Goal: Task Accomplishment & Management: Use online tool/utility

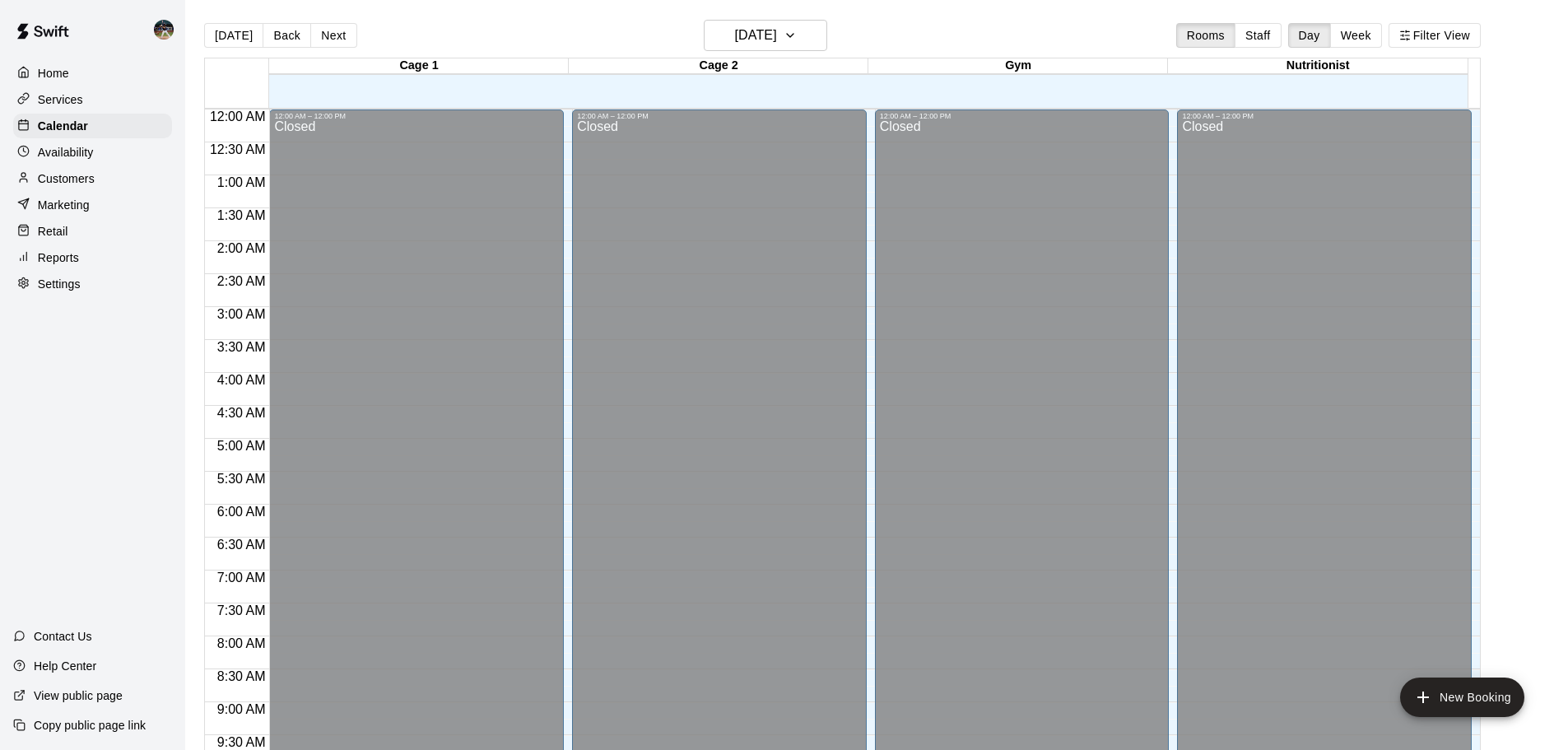
scroll to position [759, 0]
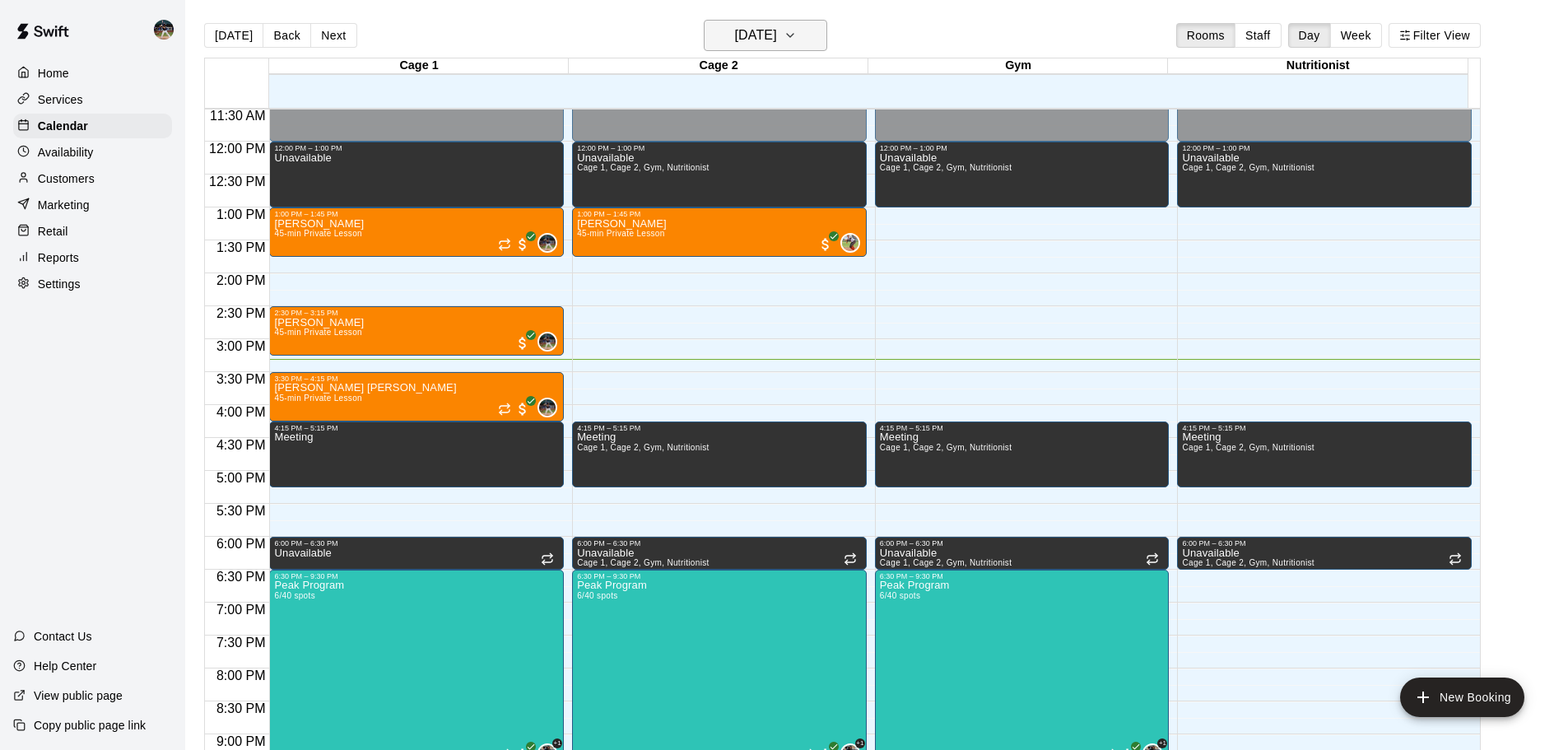
click at [777, 28] on h6 "[DATE]" at bounding box center [756, 35] width 42 height 23
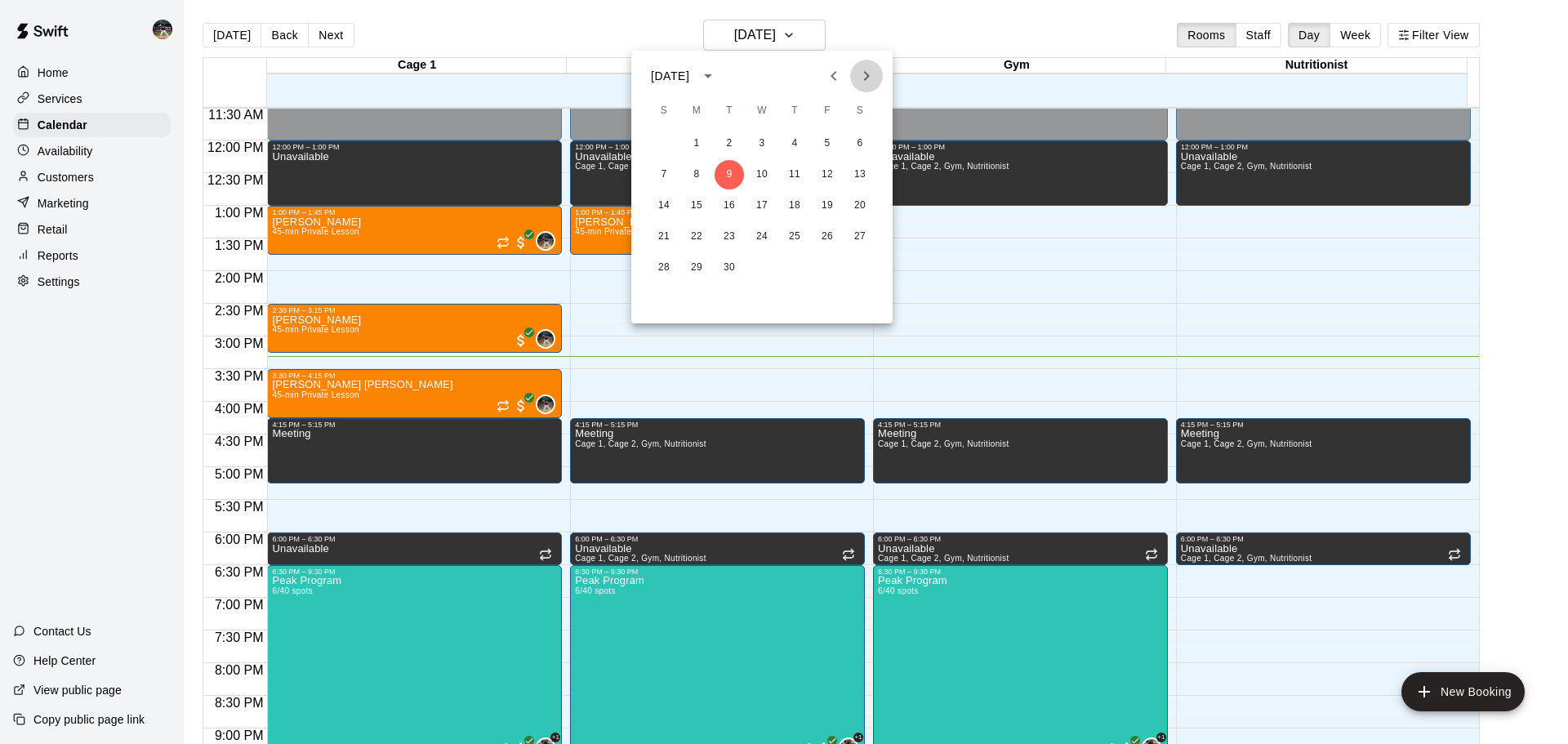
click at [872, 86] on button "Next month" at bounding box center [866, 75] width 33 height 33
click at [872, 84] on icon "Next month" at bounding box center [866, 75] width 20 height 20
click at [666, 165] on button "2" at bounding box center [663, 174] width 29 height 29
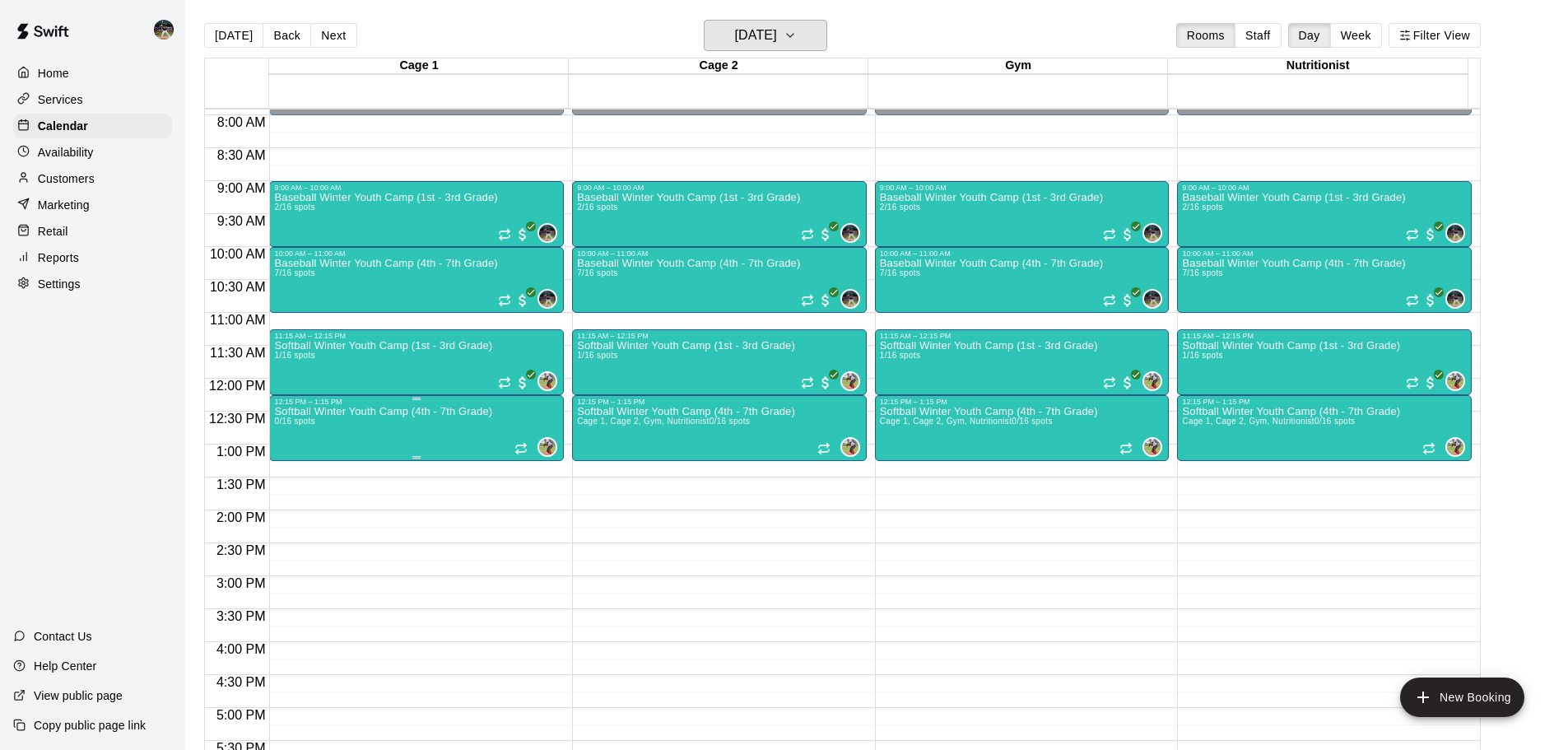
scroll to position [512, 0]
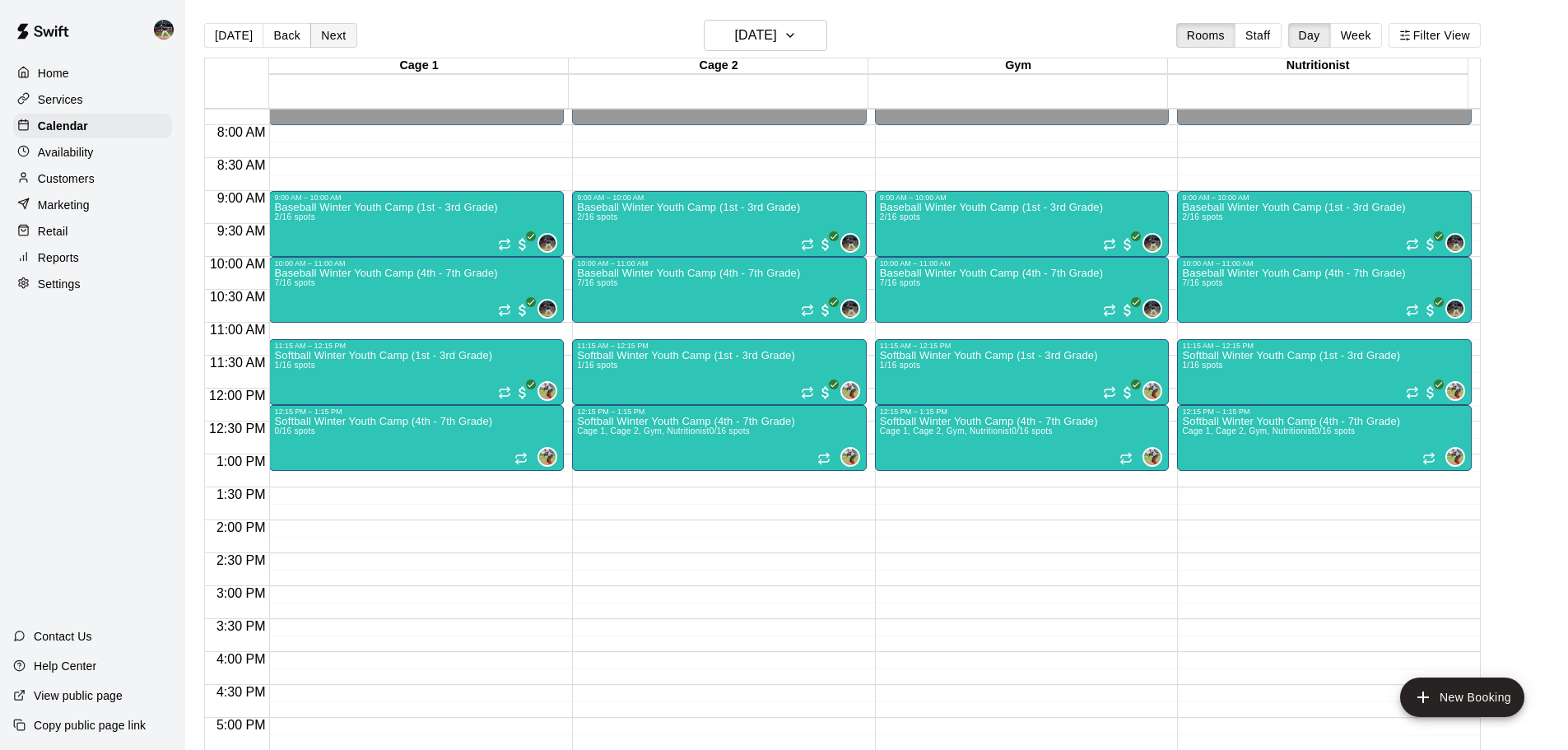
click at [318, 40] on button "Next" at bounding box center [333, 35] width 47 height 25
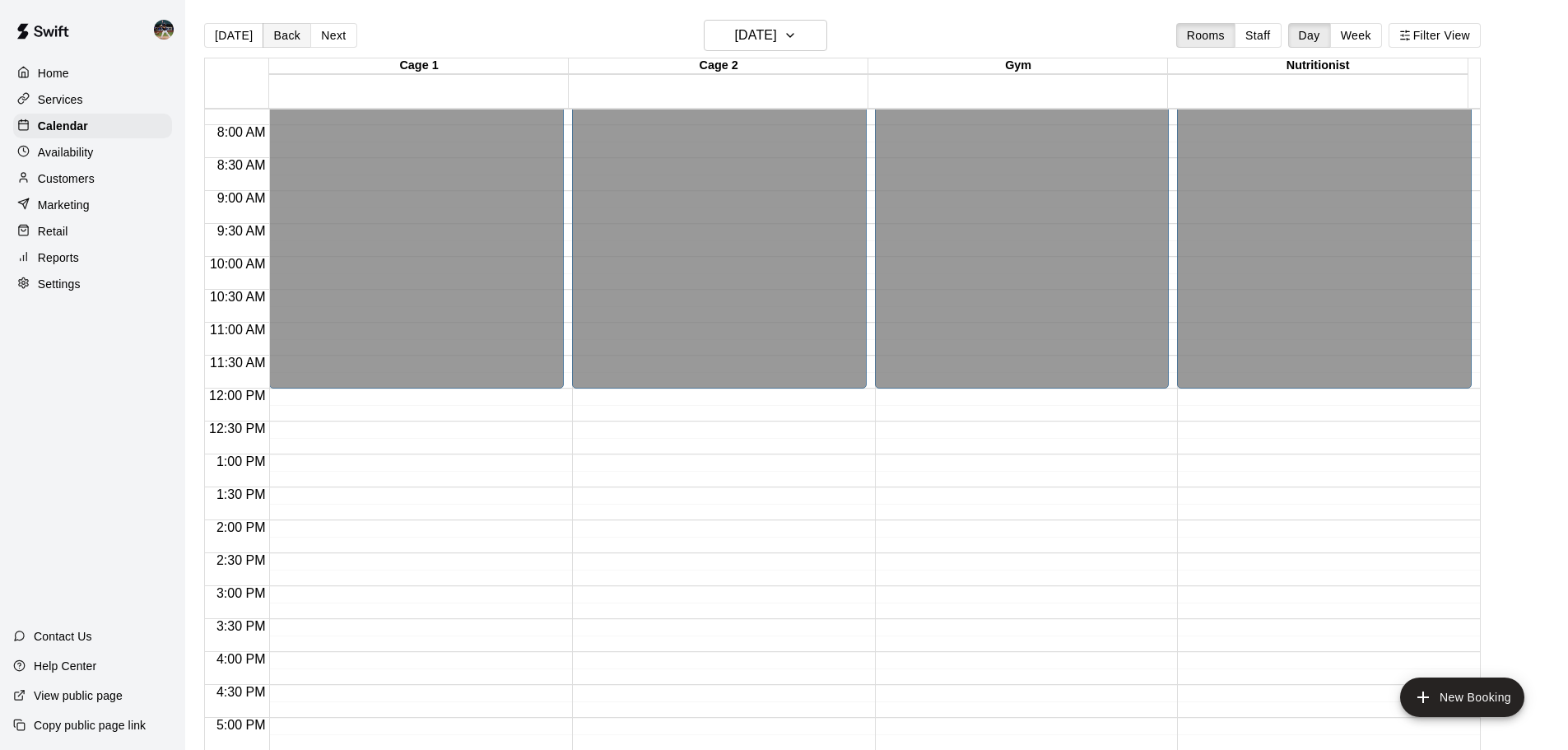
click at [279, 36] on button "Back" at bounding box center [287, 35] width 48 height 25
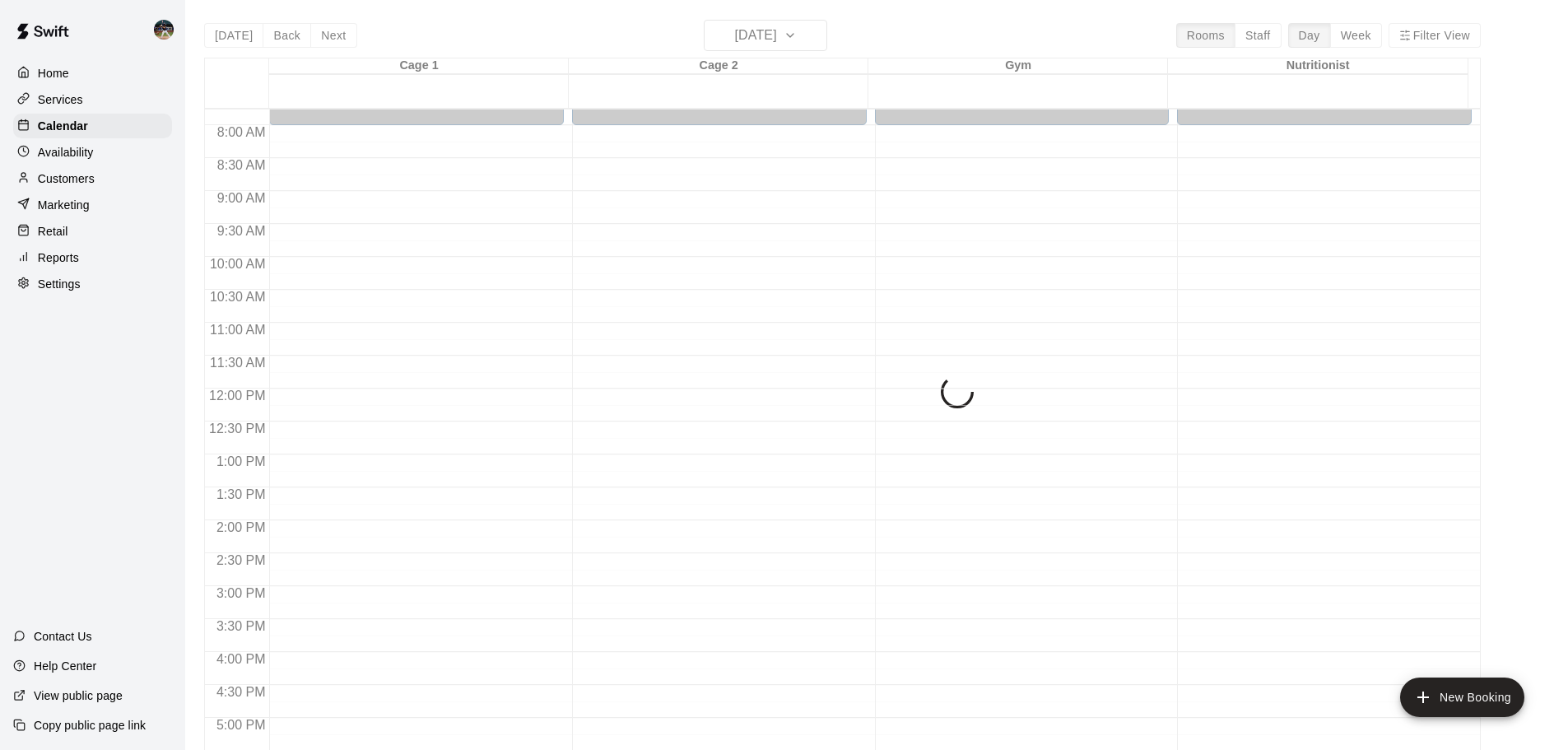
click at [1364, 37] on div "[DATE] Back [DATE][DATE] Rooms Staff Day Week Filter View Cage 1 02 Sun Cage 2 …" at bounding box center [842, 395] width 1277 height 750
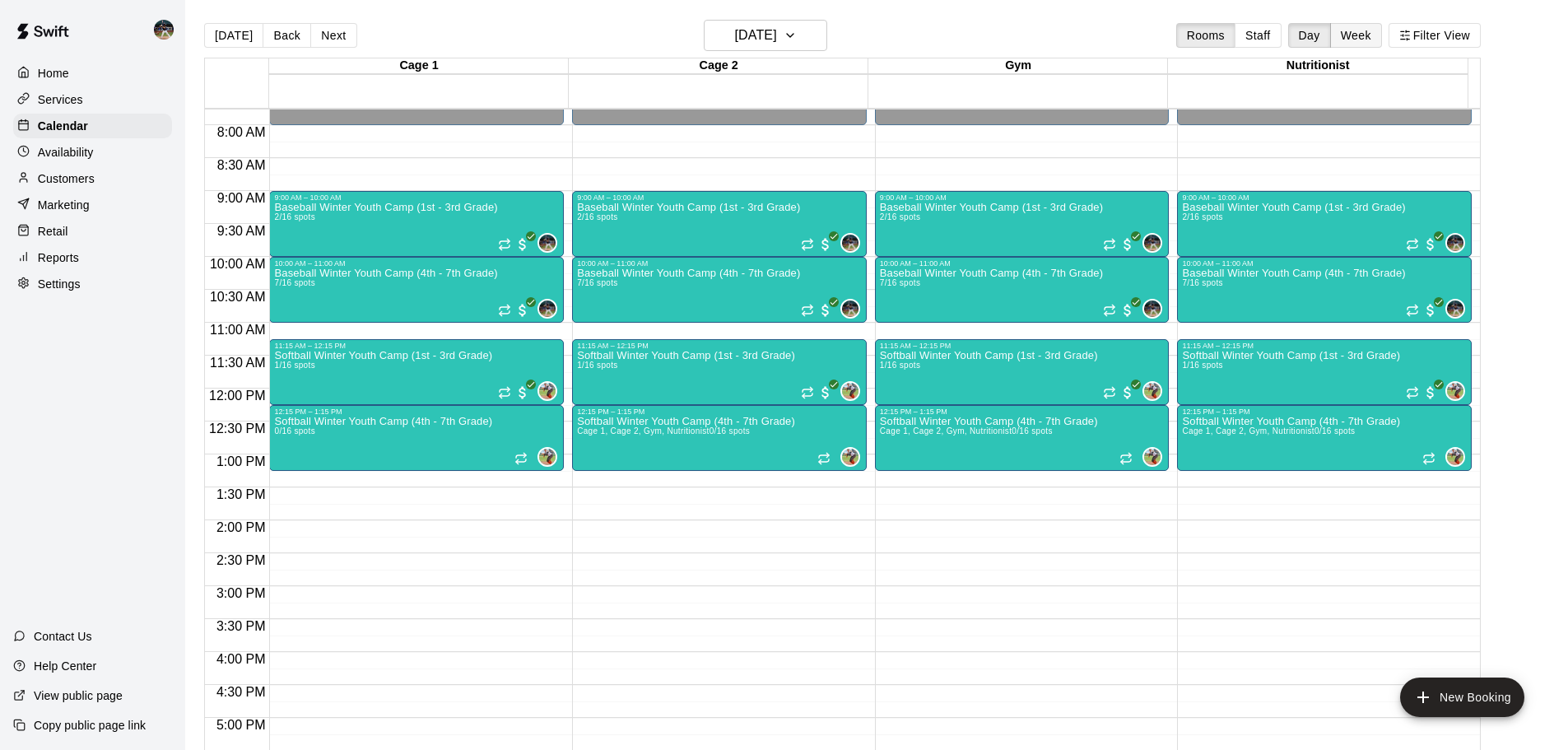
click at [1367, 34] on button "Week" at bounding box center [1355, 35] width 52 height 25
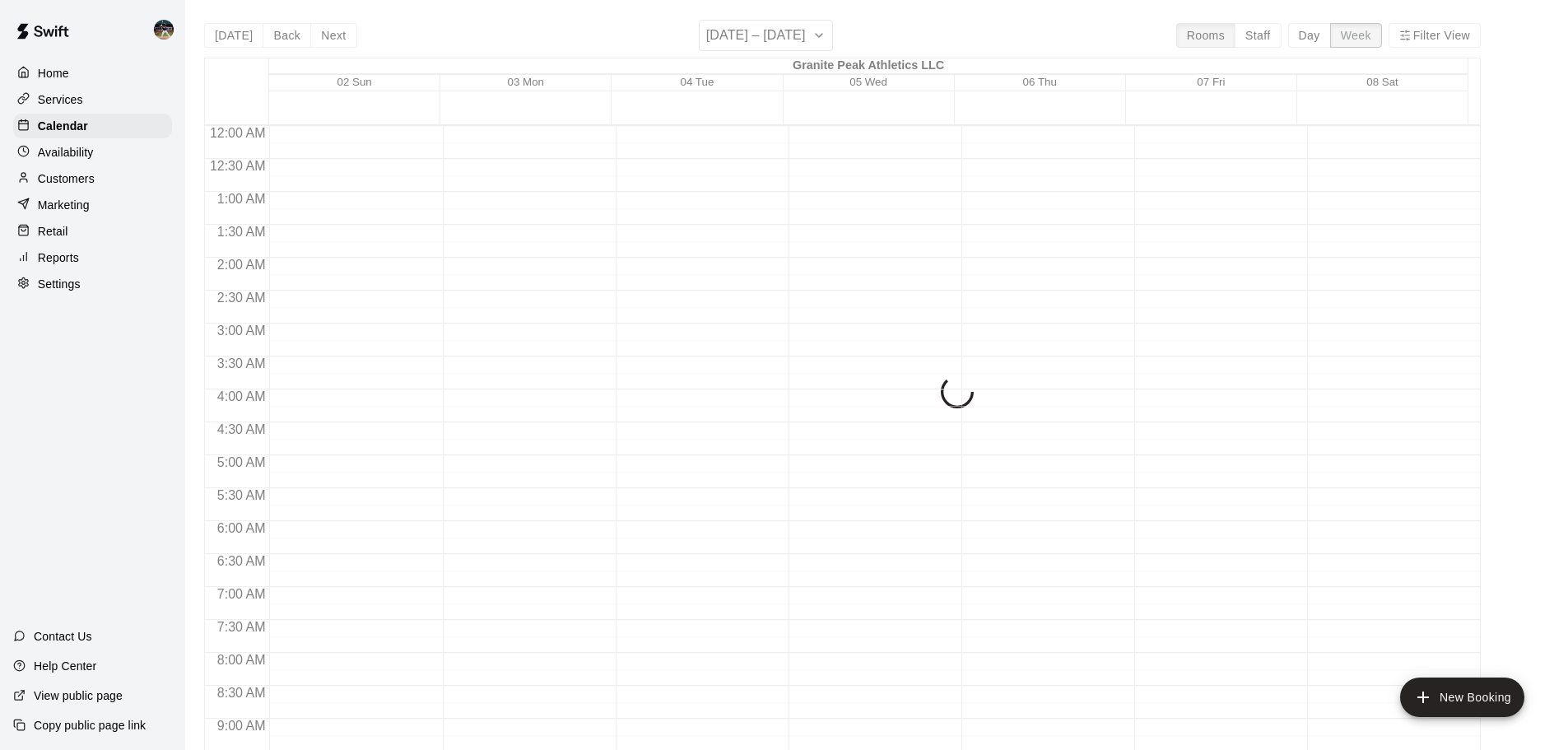
scroll to position [1006, 0]
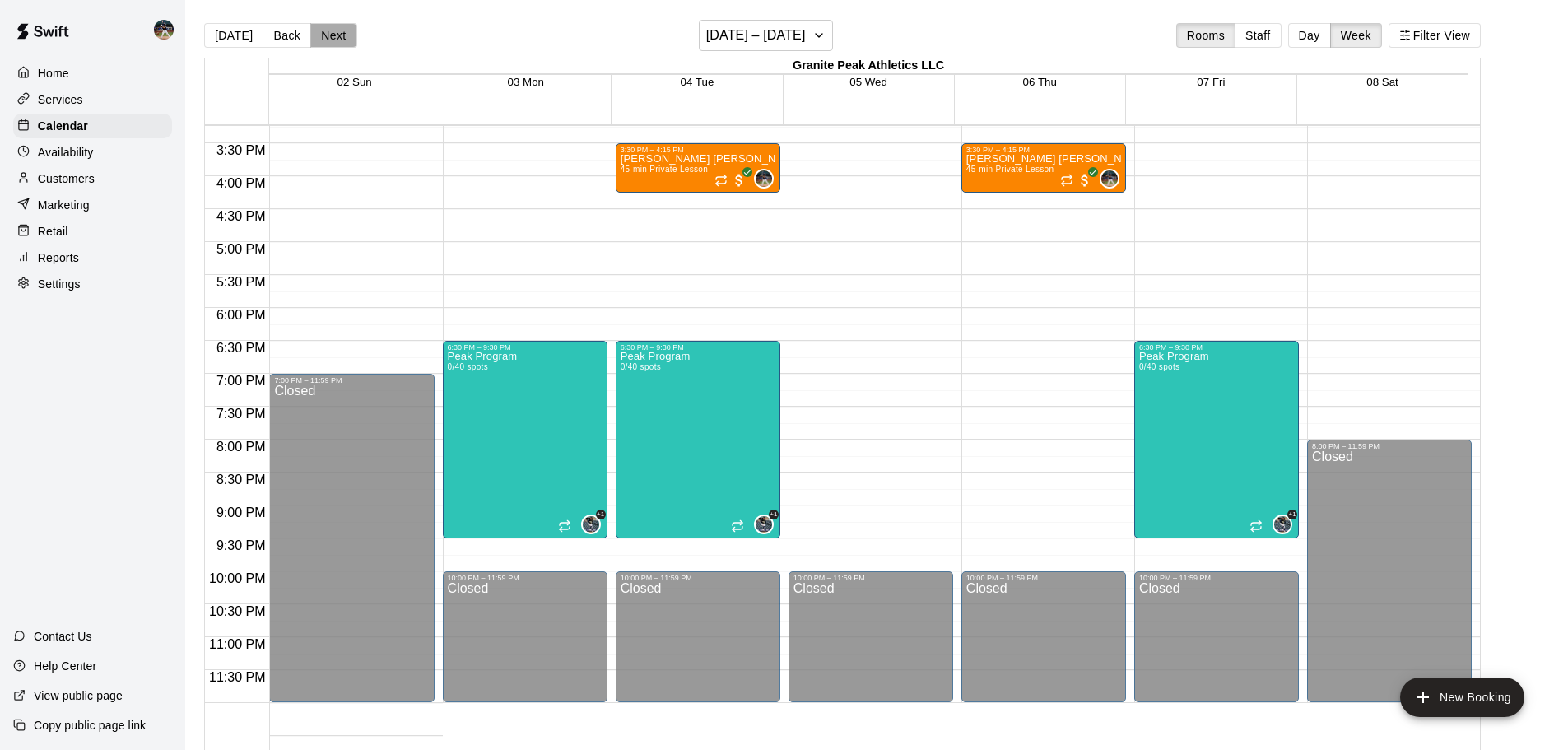
click at [337, 34] on button "Next" at bounding box center [333, 35] width 47 height 25
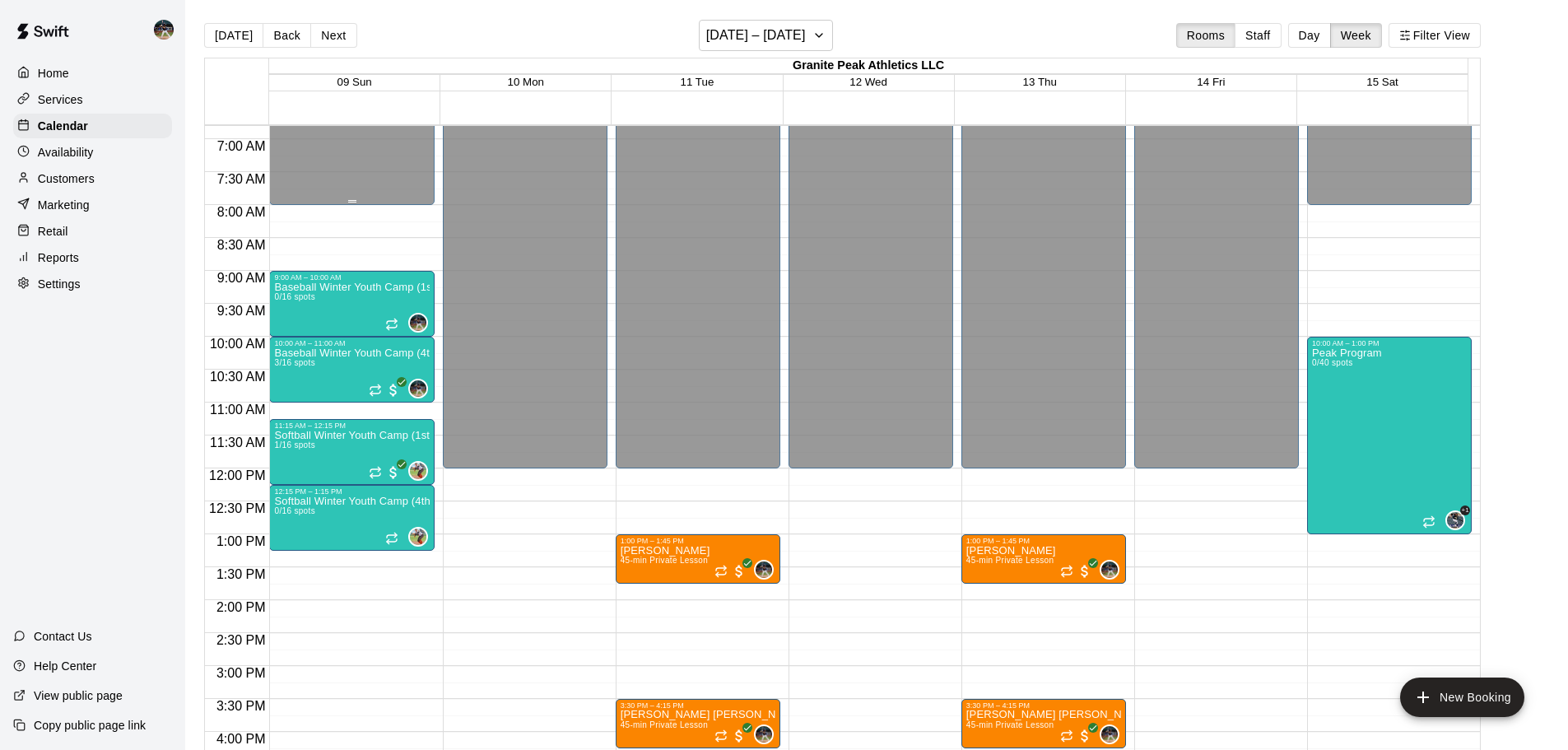
scroll to position [446, 0]
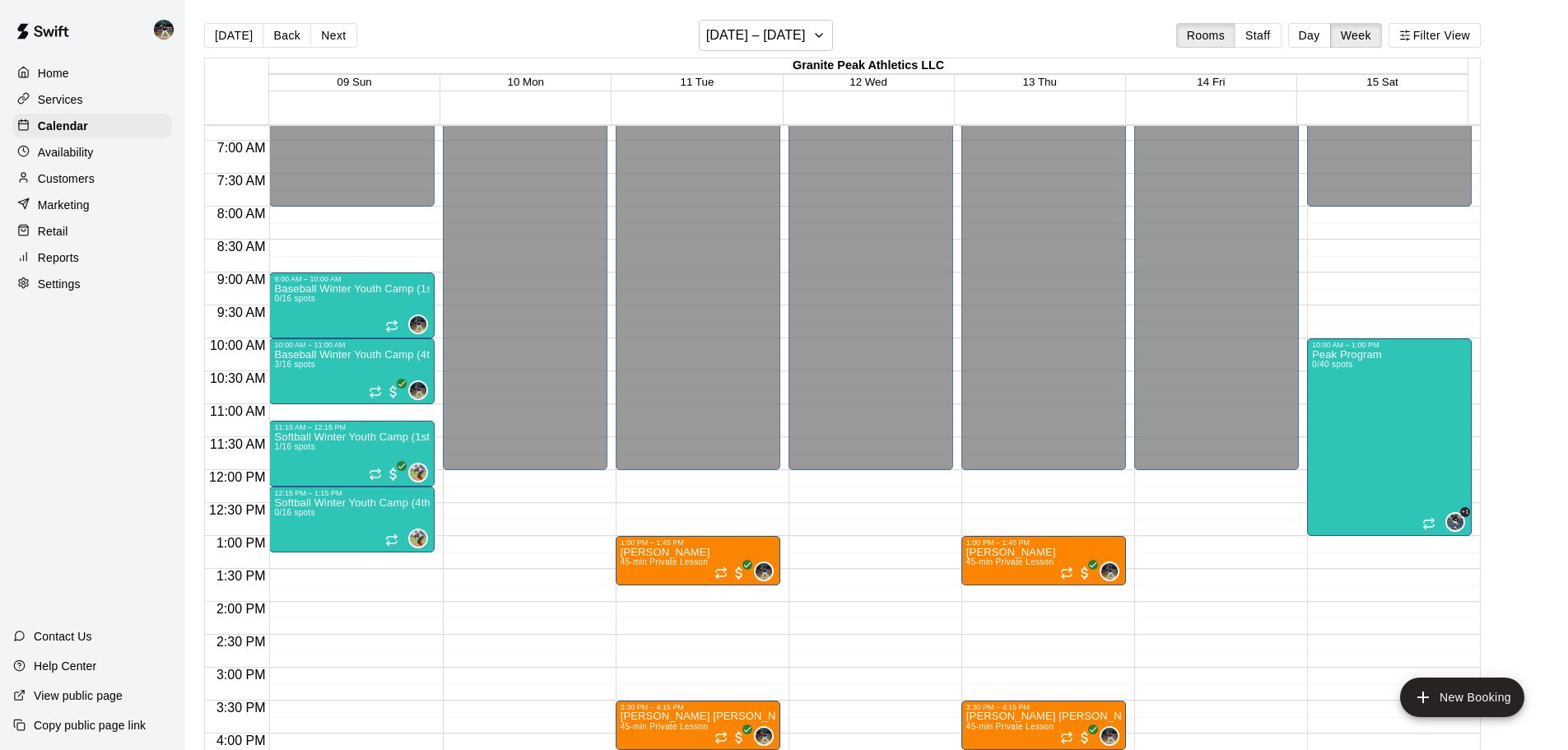
click at [334, 33] on button "Next" at bounding box center [333, 35] width 47 height 25
click at [319, 38] on button "Next" at bounding box center [333, 35] width 47 height 25
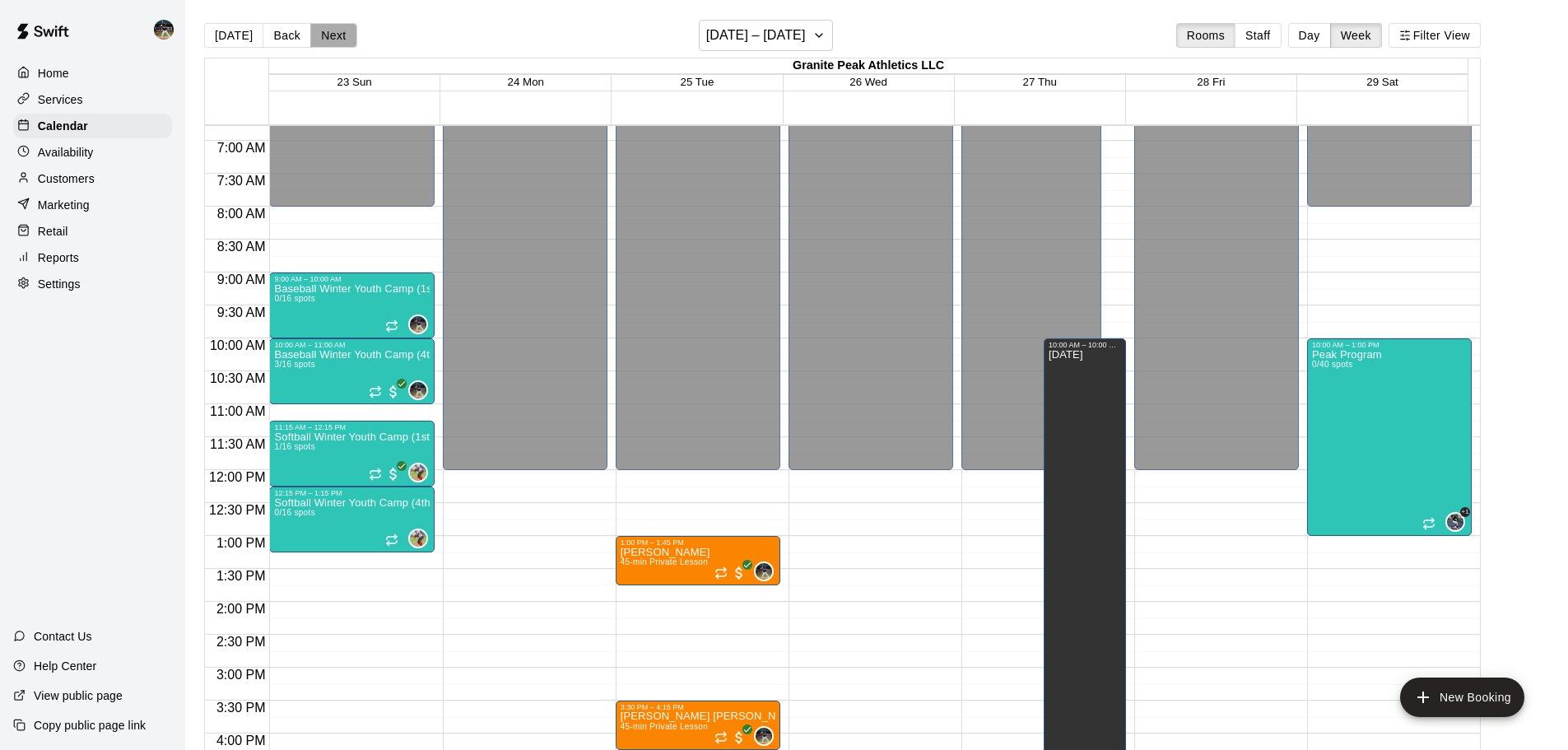
click at [344, 40] on button "Next" at bounding box center [333, 35] width 47 height 25
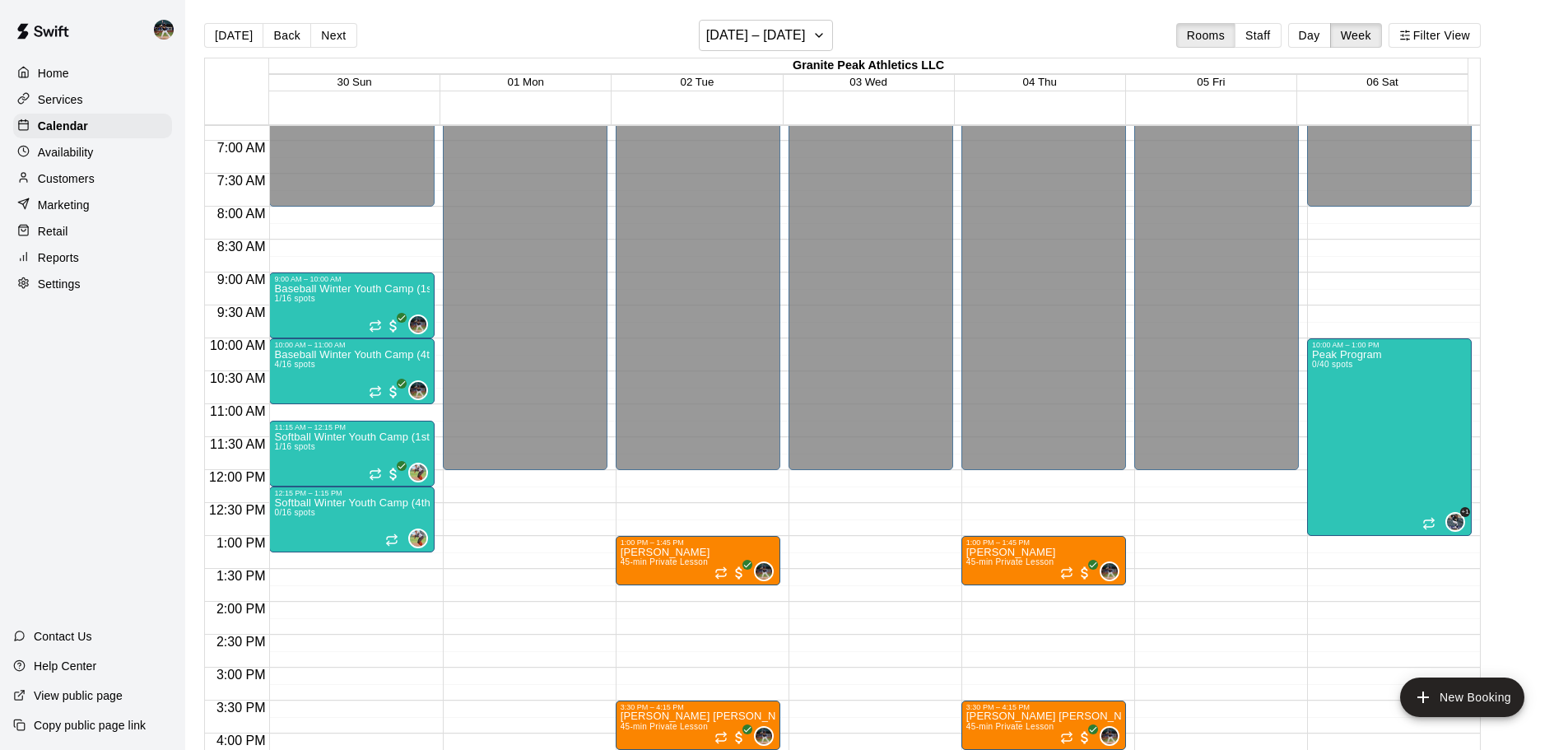
click at [278, 35] on button "Back" at bounding box center [287, 35] width 48 height 25
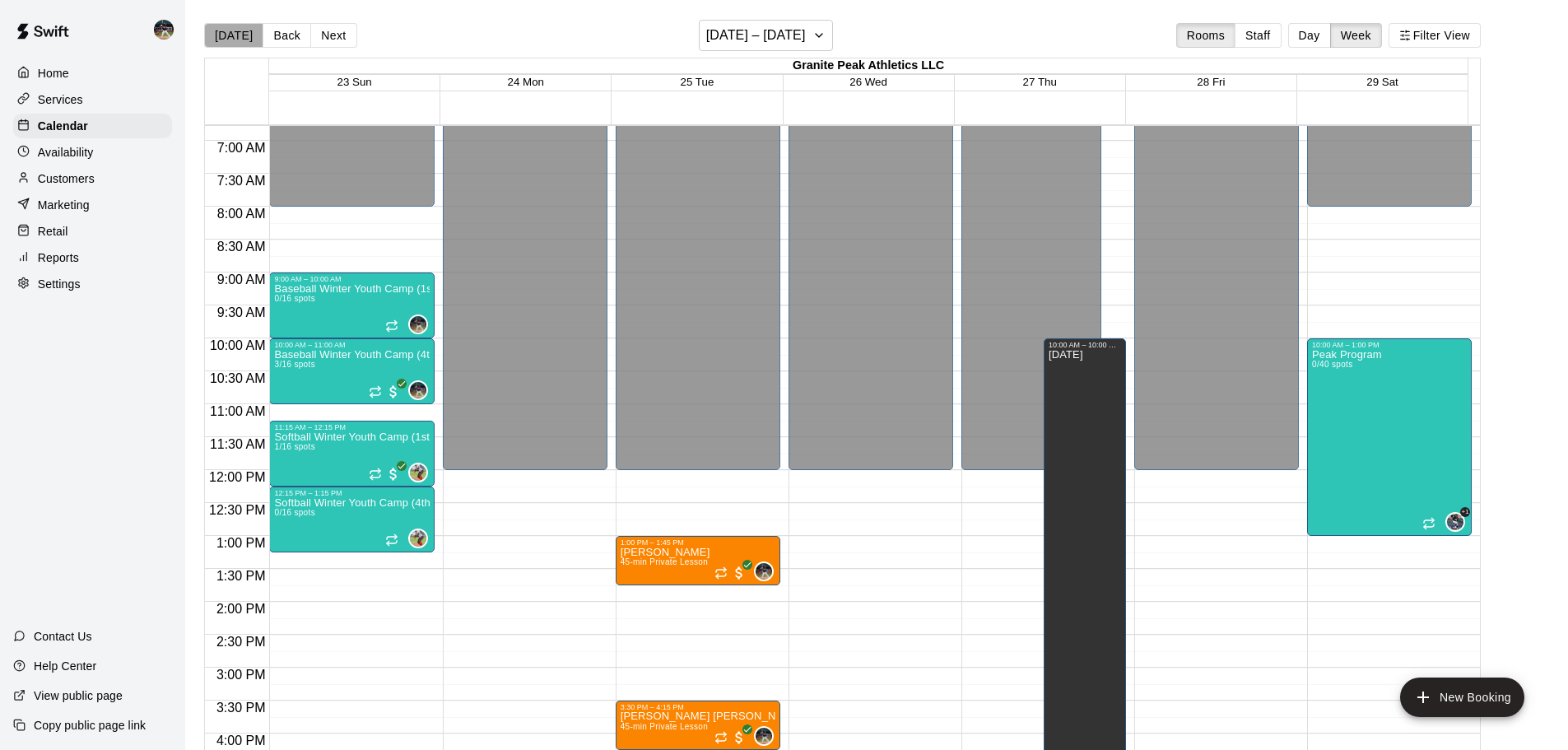
click at [240, 40] on button "[DATE]" at bounding box center [233, 35] width 59 height 25
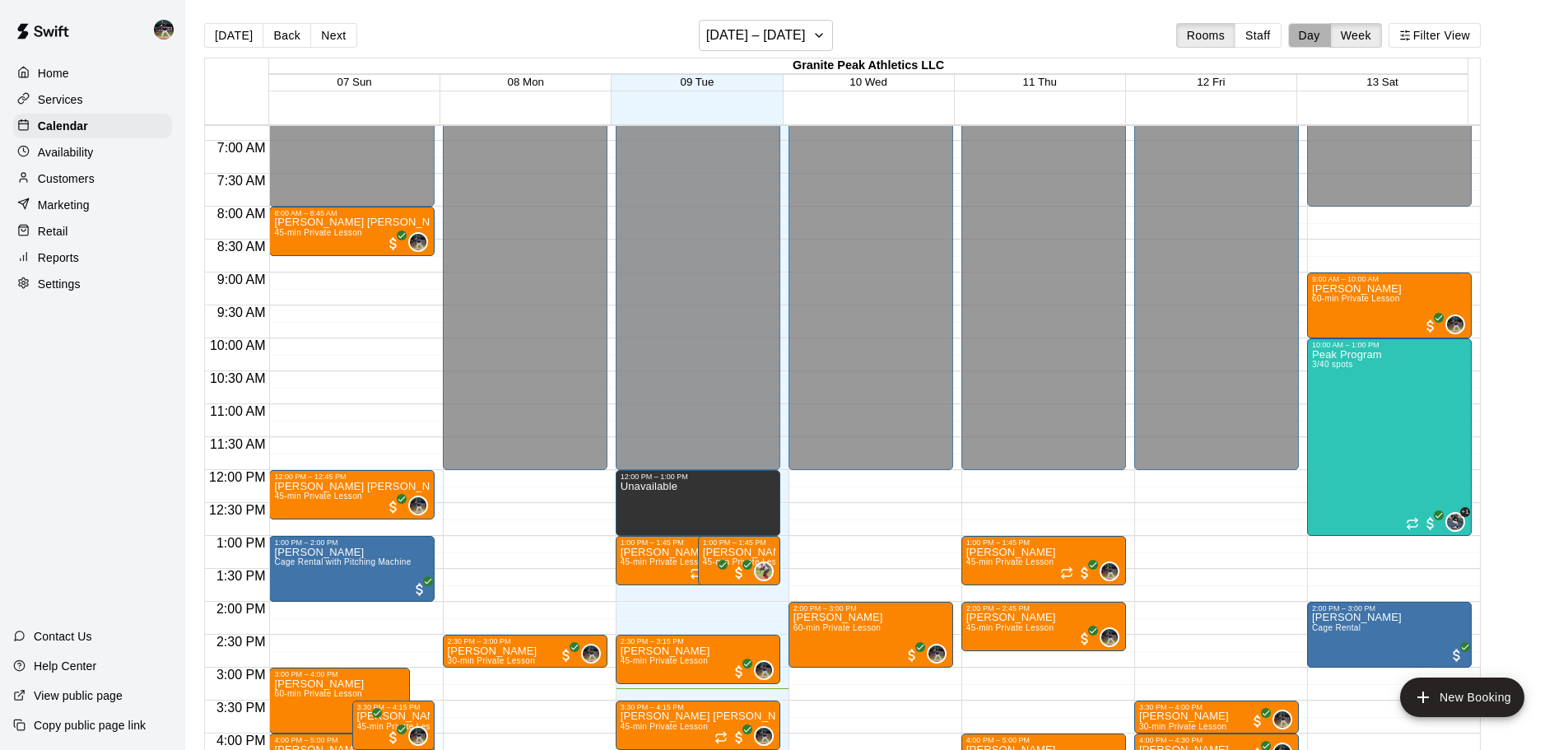
drag, startPoint x: 1319, startPoint y: 40, endPoint x: 1307, endPoint y: 39, distance: 12.0
click at [1318, 40] on button "Day" at bounding box center [1309, 35] width 43 height 25
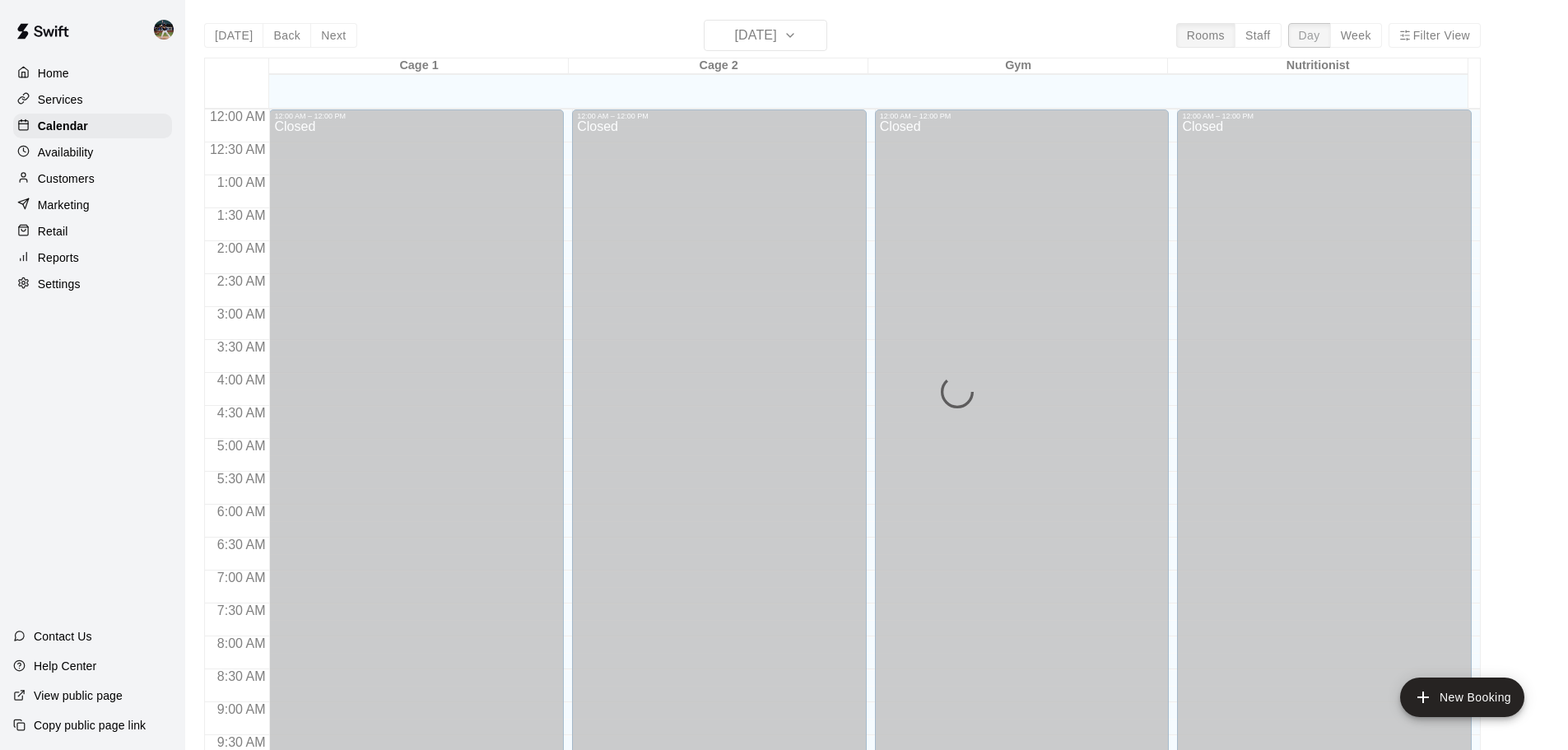
scroll to position [923, 0]
